Goal: Task Accomplishment & Management: Manage account settings

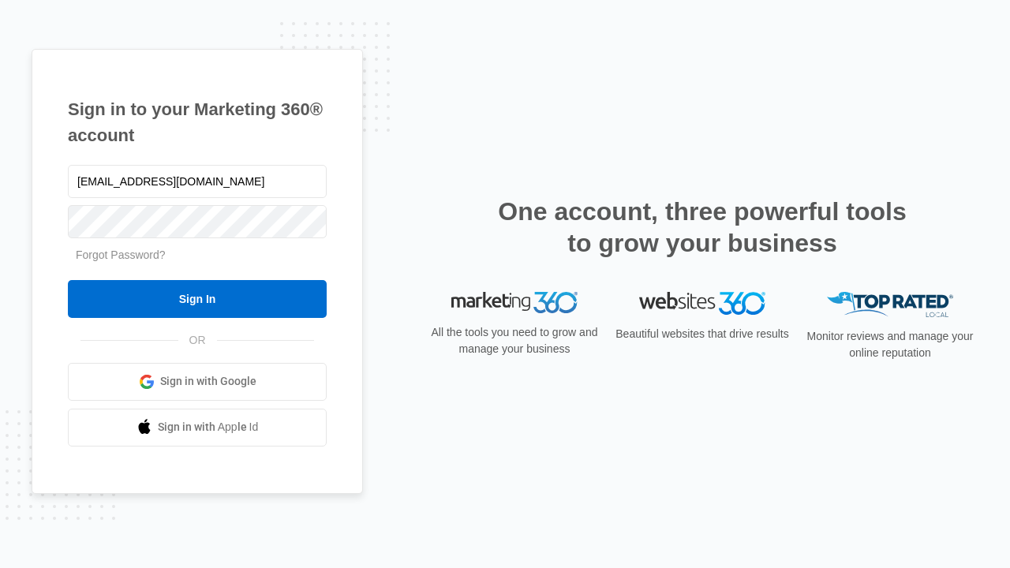
type input "dankie614@gmail.com"
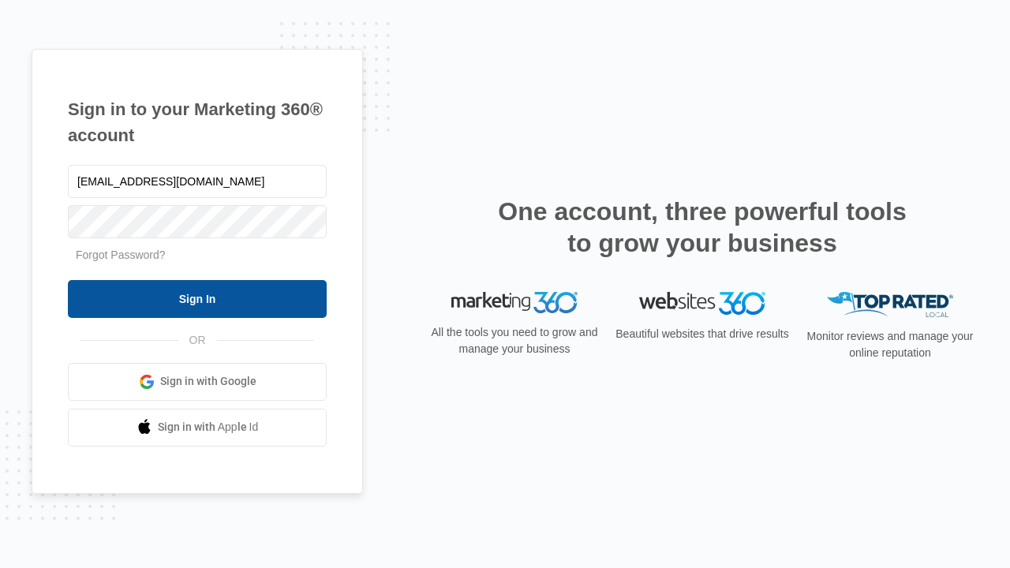
click at [197, 298] on input "Sign In" at bounding box center [197, 299] width 259 height 38
